Goal: Information Seeking & Learning: Check status

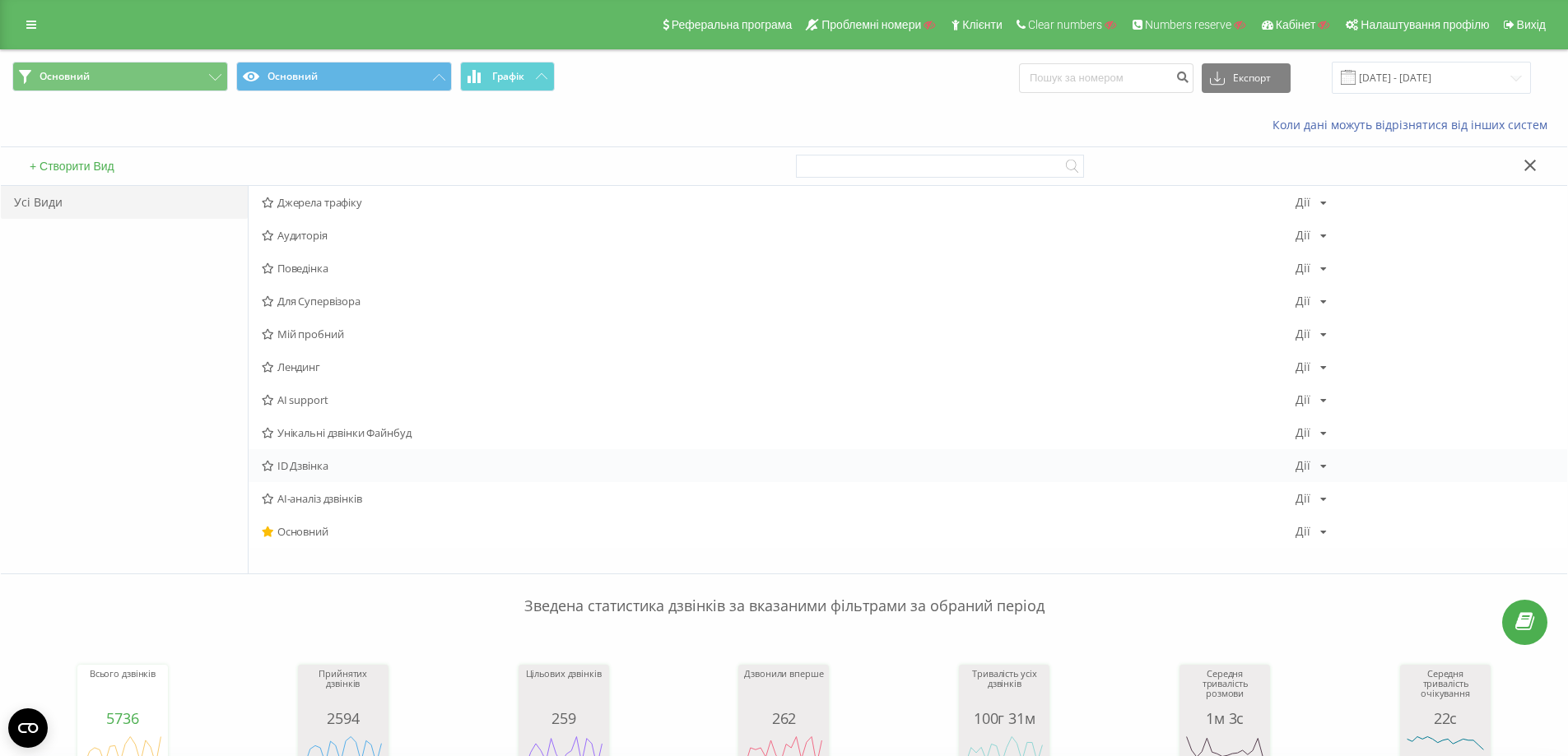
click at [335, 466] on span "ID Дзвінка" at bounding box center [779, 465] width 1033 height 12
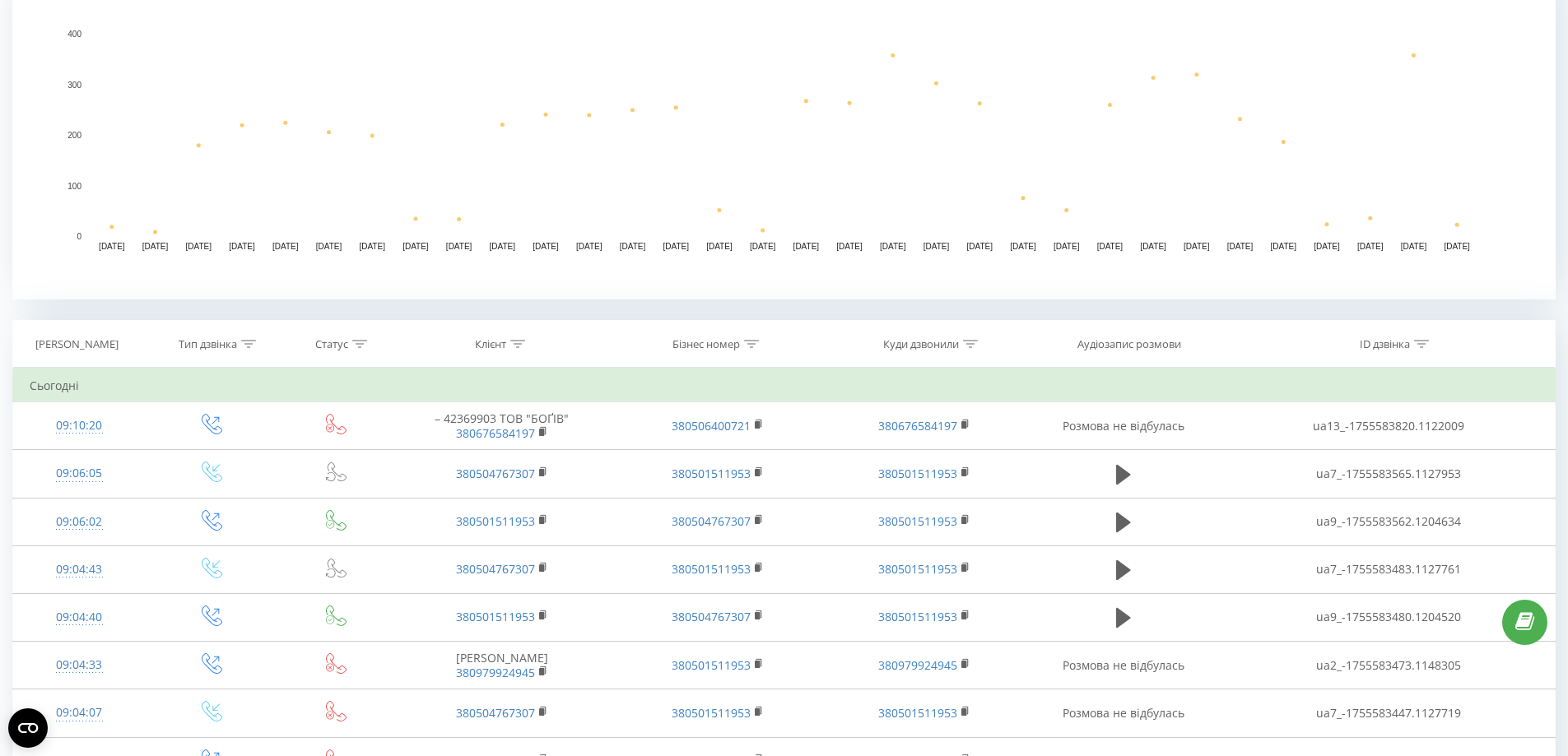
scroll to position [411, 0]
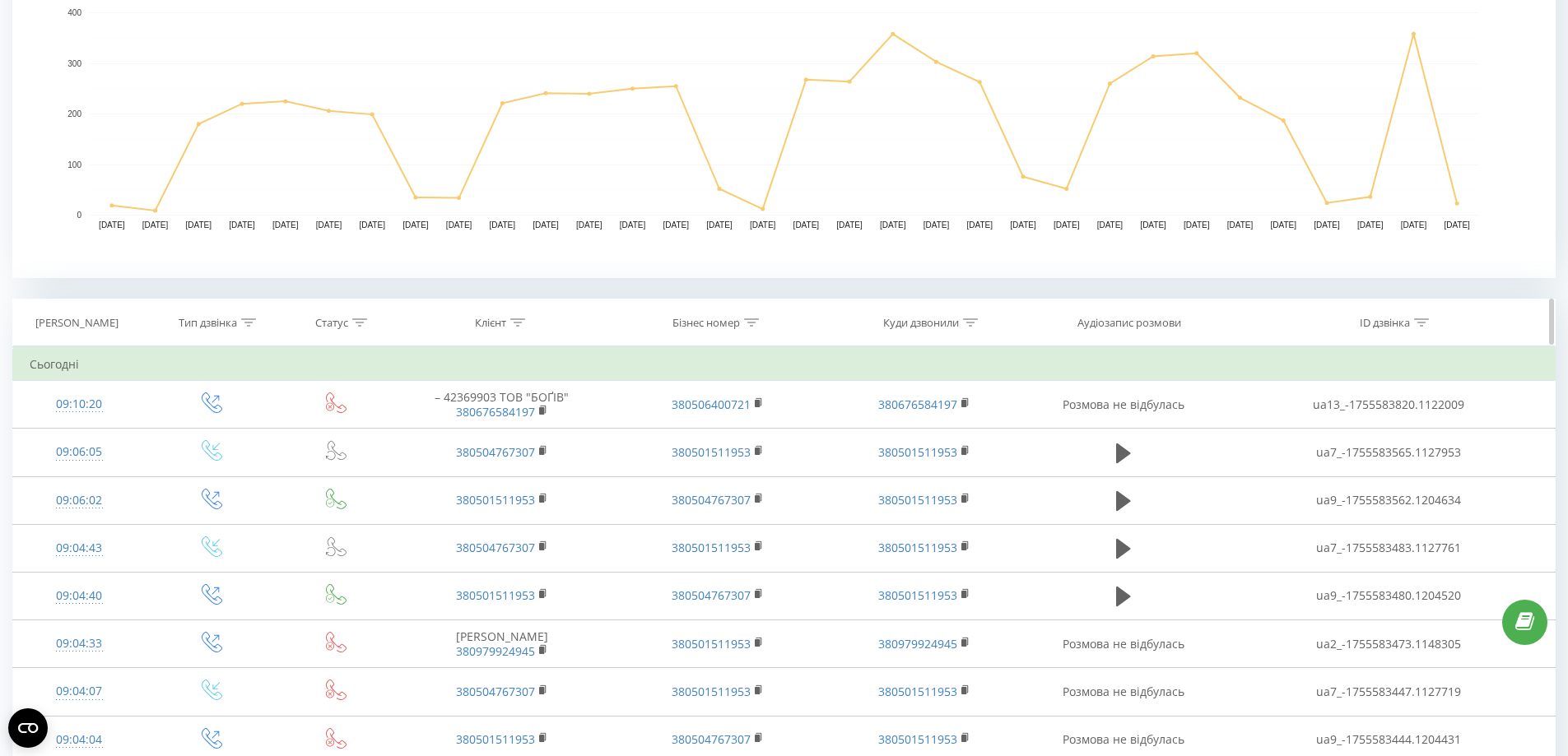
drag, startPoint x: 1425, startPoint y: 326, endPoint x: 1321, endPoint y: 398, distance: 126.5
click at [1424, 326] on icon at bounding box center [1421, 322] width 14 height 8
click at [1282, 431] on input "text" at bounding box center [1255, 434] width 145 height 29
paste input "ua7_-1755583483.1127761.wav?"
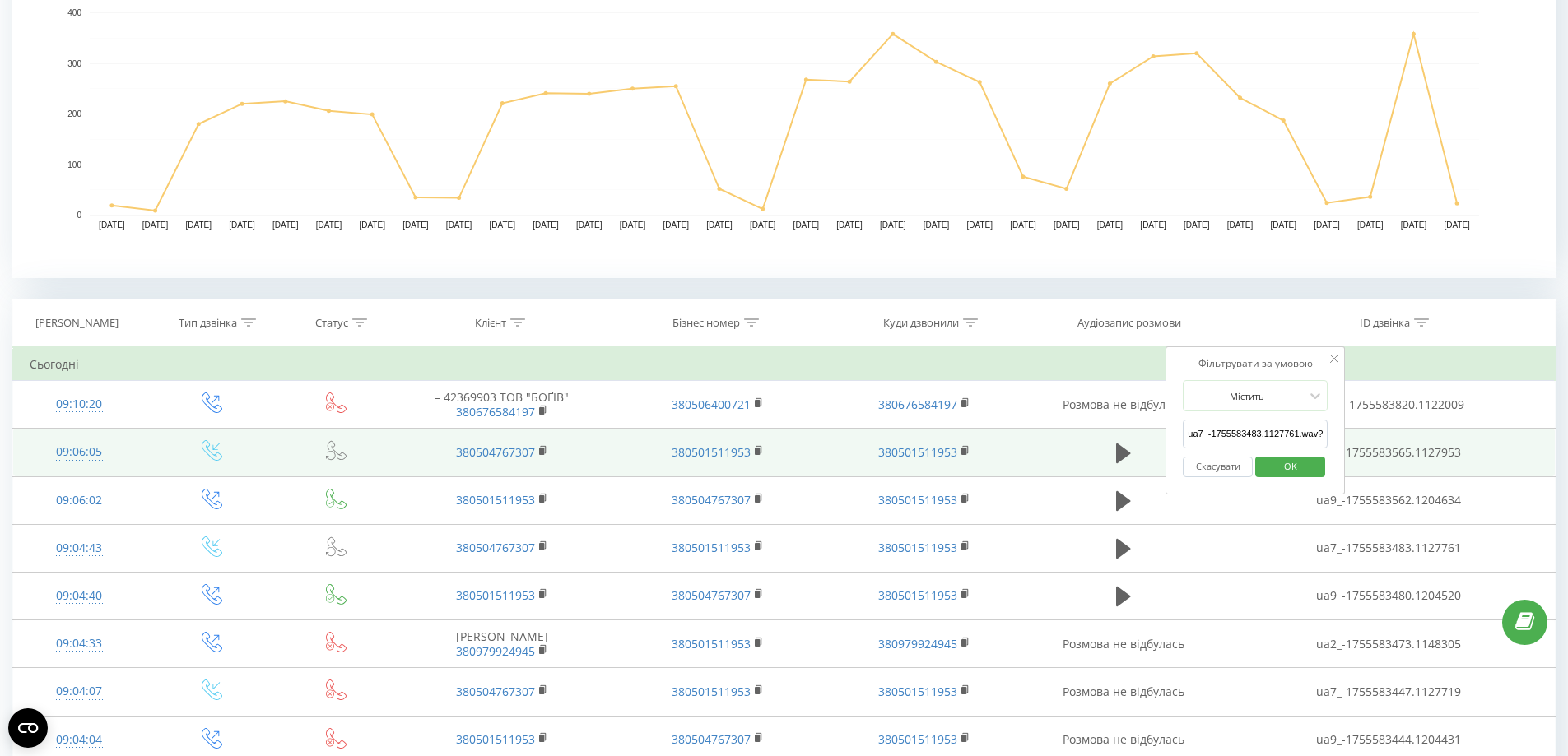
drag, startPoint x: 1297, startPoint y: 431, endPoint x: 1510, endPoint y: 433, distance: 213.0
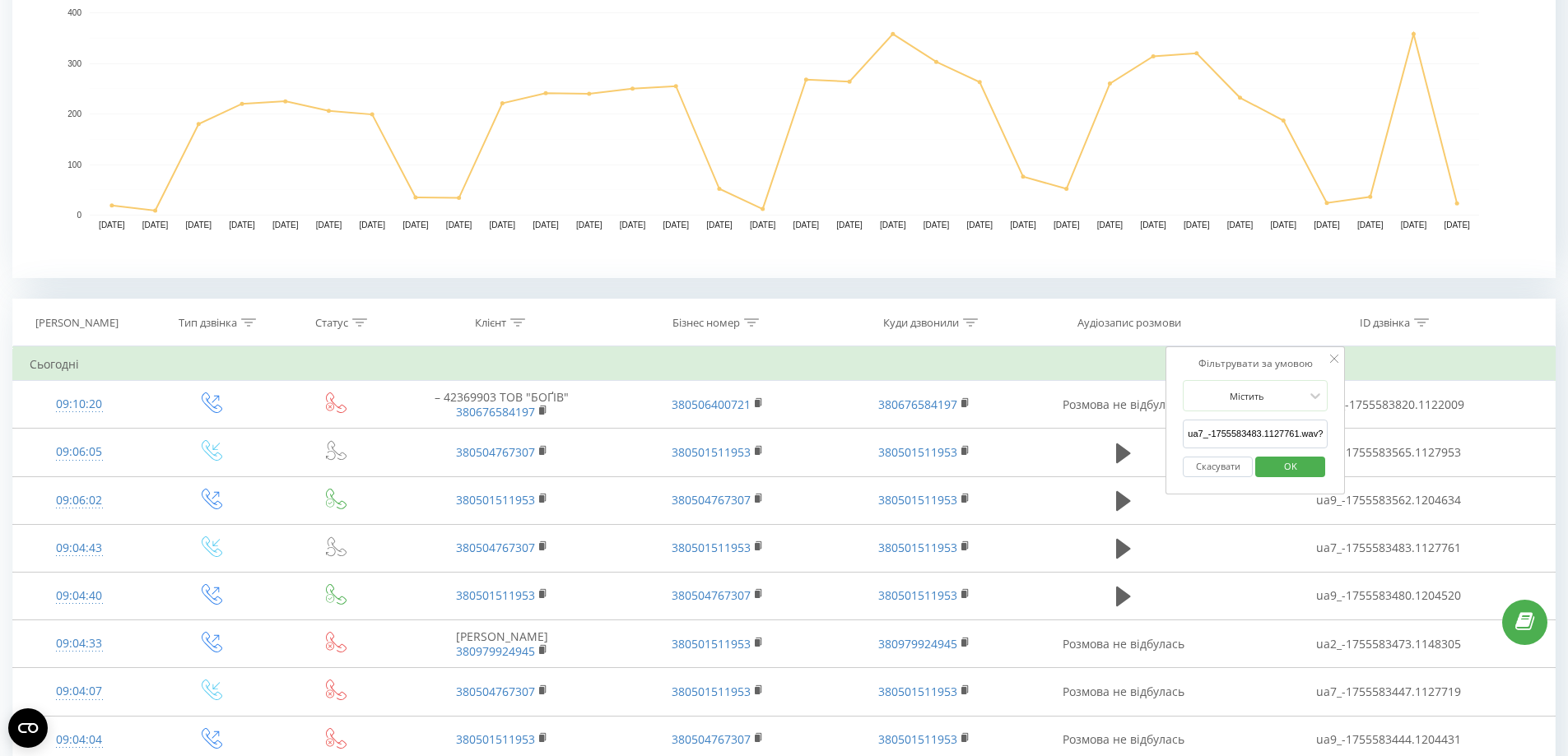
type input "ua7_-1755583483.1127761"
click at [1306, 471] on span "OK" at bounding box center [1290, 466] width 46 height 25
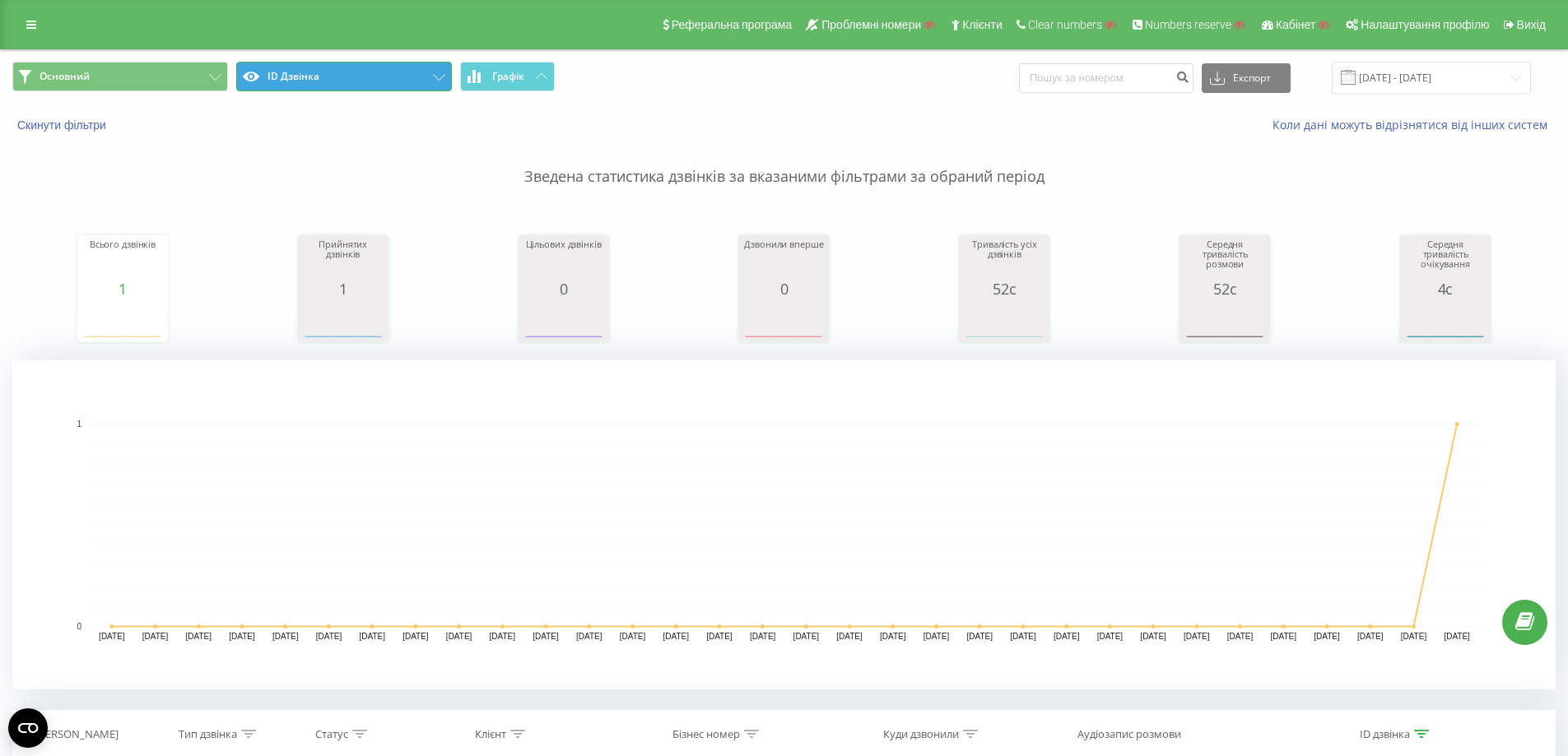
click at [355, 82] on button "ID Дзвінка" at bounding box center [344, 76] width 216 height 30
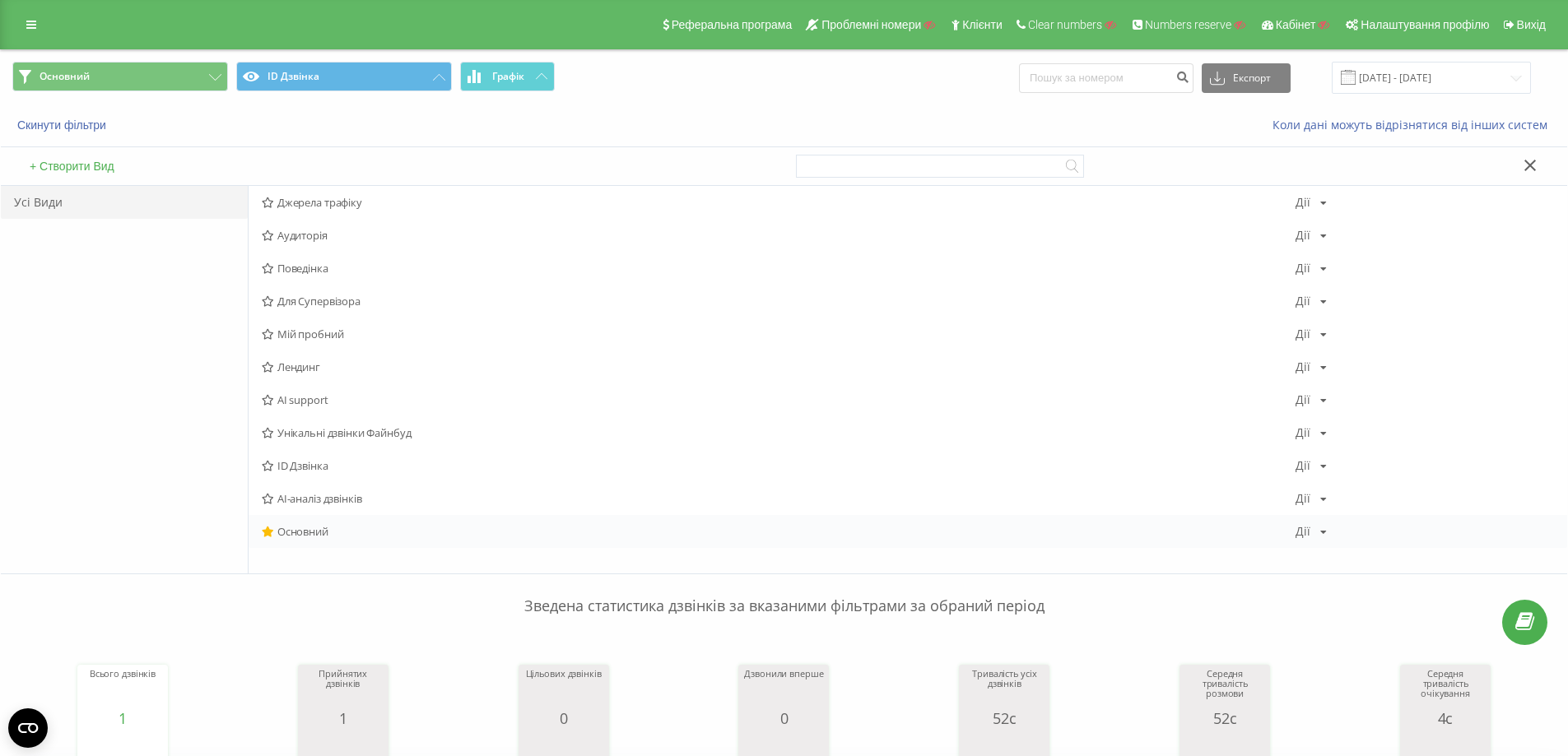
click at [321, 526] on span "Основний" at bounding box center [779, 531] width 1033 height 12
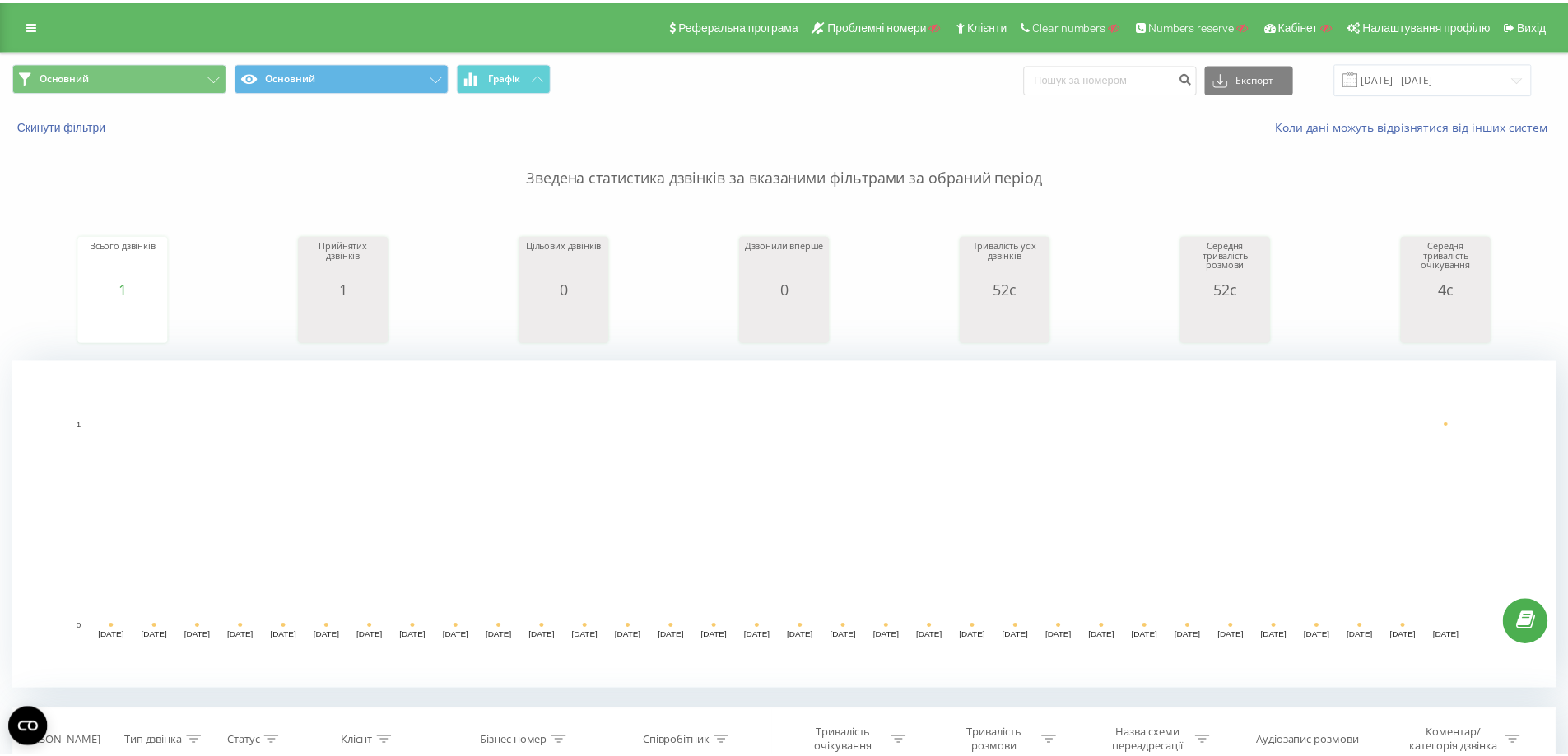
scroll to position [411, 0]
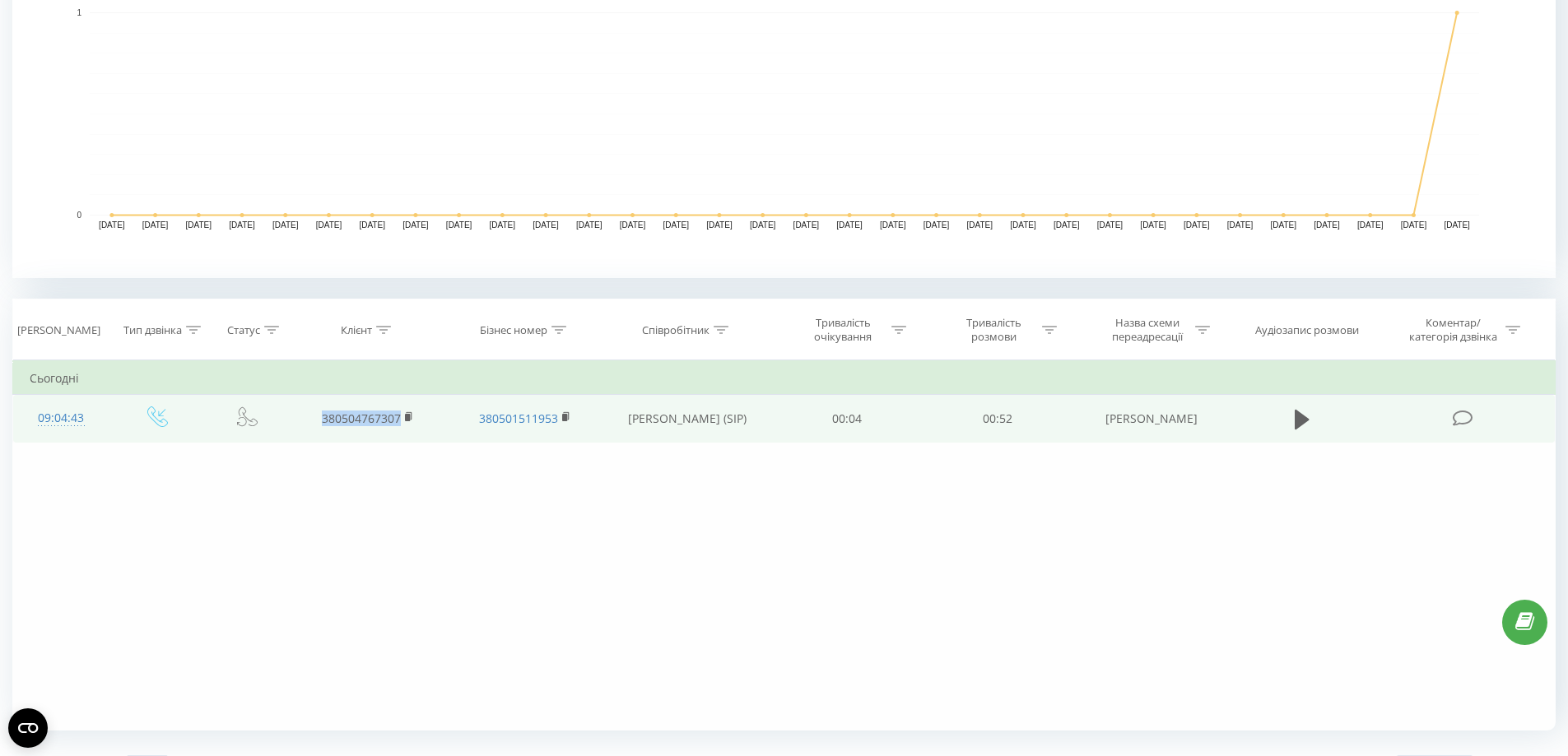
drag, startPoint x: 370, startPoint y: 428, endPoint x: 264, endPoint y: 427, distance: 106.0
click at [265, 428] on tr "09:04:43 380504767307 380501511953 [PERSON_NAME] (SIP) 00:04 00:52 [PERSON_NAME]" at bounding box center [785, 418] width 1543 height 48
copy link "380504767307"
click at [1304, 418] on icon at bounding box center [1302, 418] width 14 height 20
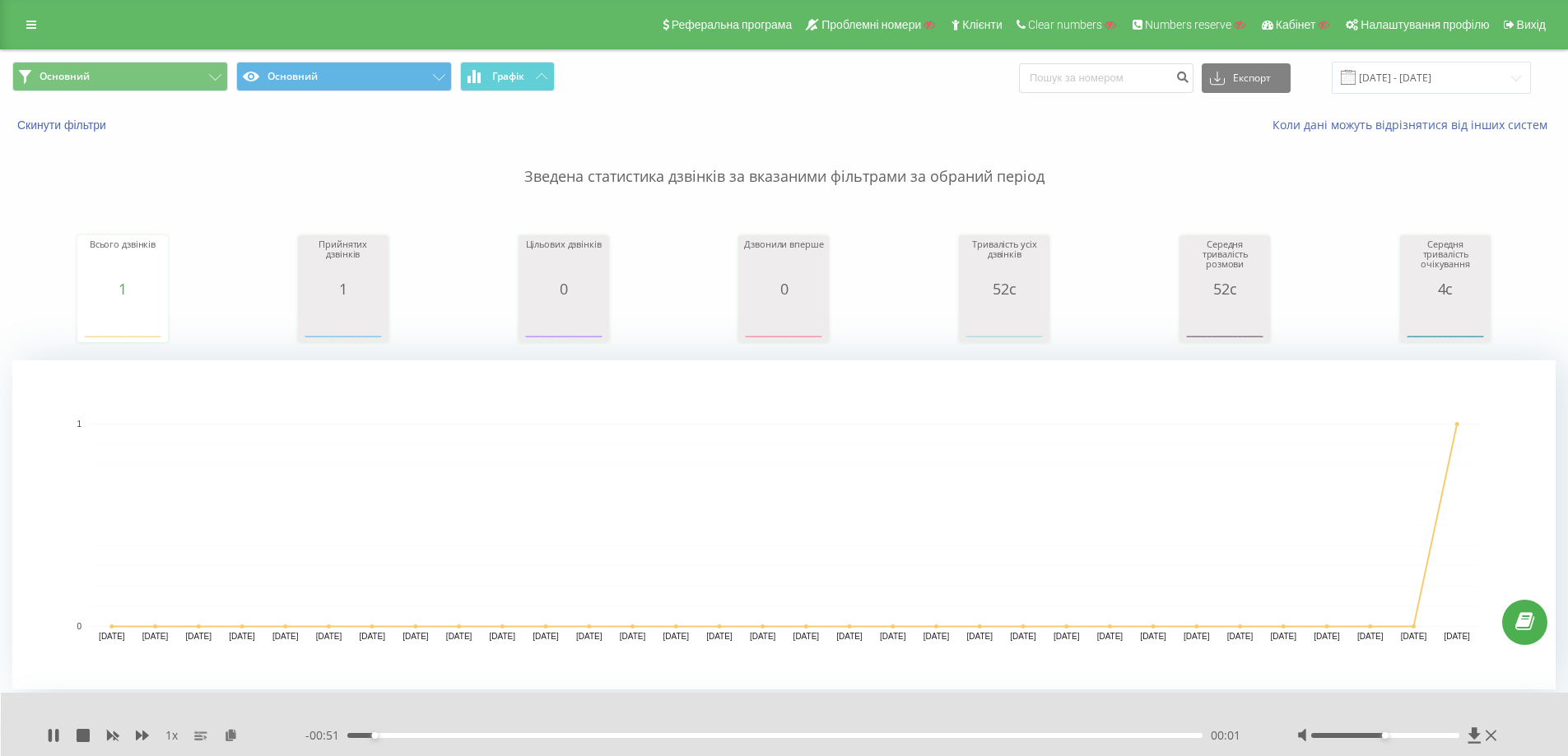
scroll to position [447, 0]
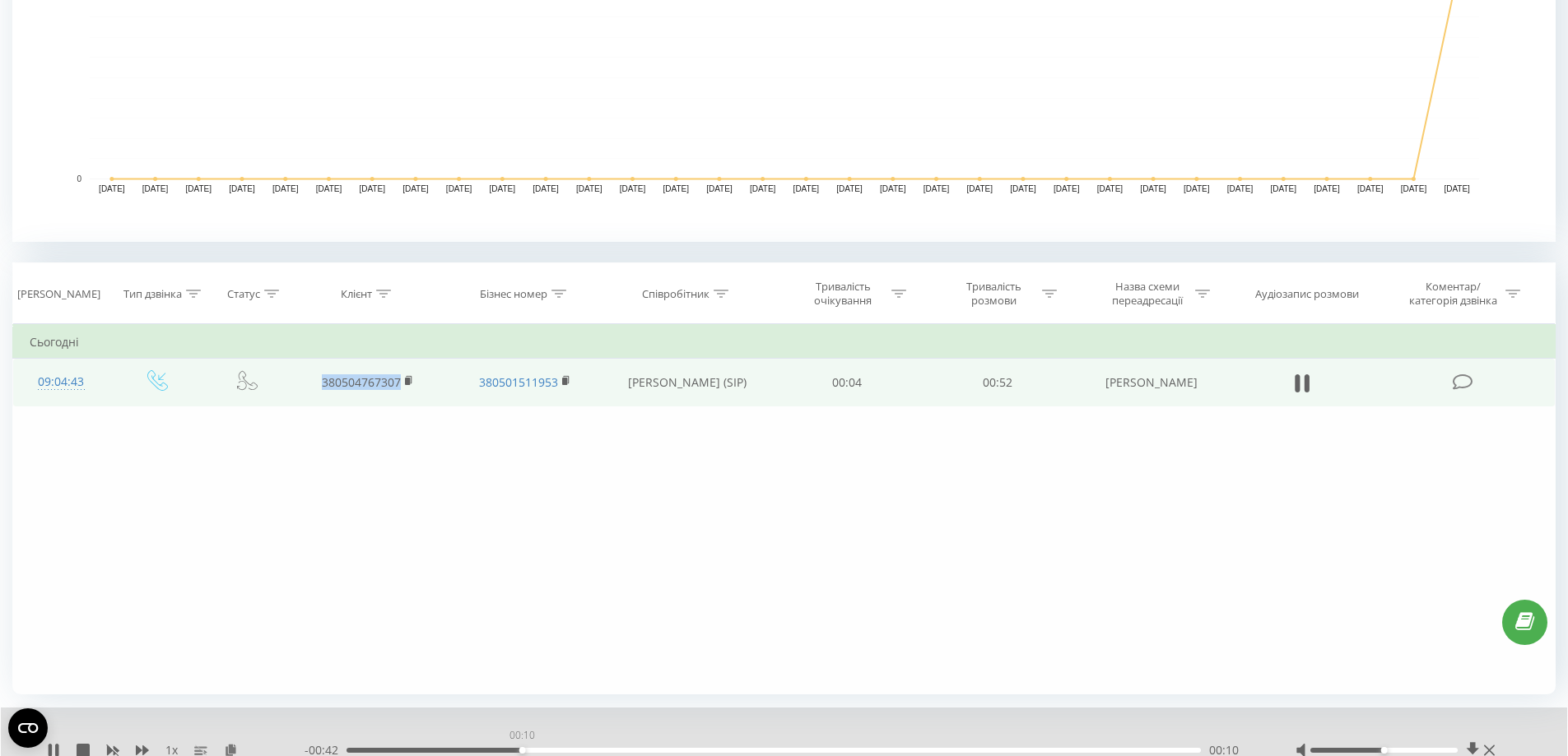
drag, startPoint x: 522, startPoint y: 751, endPoint x: 592, endPoint y: 752, distance: 70.0
click at [524, 751] on div "00:10" at bounding box center [773, 750] width 854 height 4
drag, startPoint x: 643, startPoint y: 748, endPoint x: 720, endPoint y: 748, distance: 77.0
click at [705, 748] on div "00:12" at bounding box center [773, 750] width 854 height 4
drag, startPoint x: 843, startPoint y: 752, endPoint x: 979, endPoint y: 758, distance: 136.1
